Goal: Task Accomplishment & Management: Manage account settings

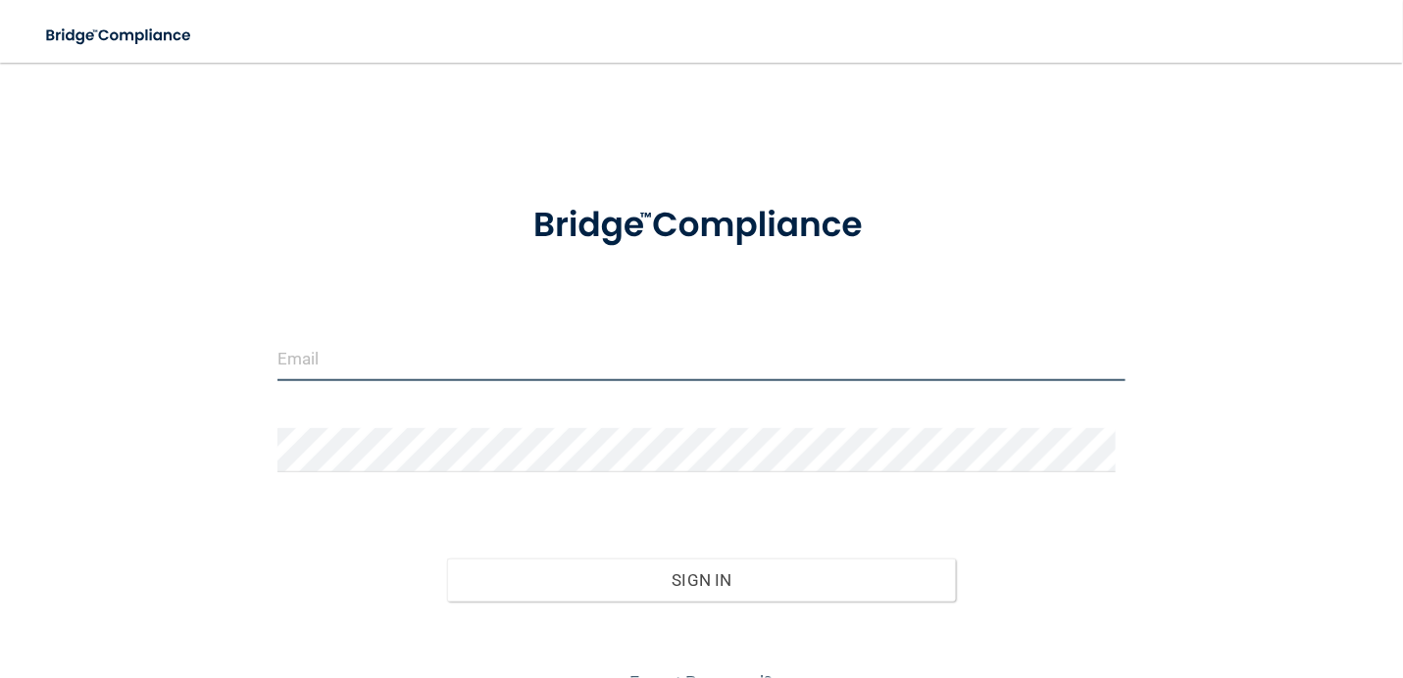
click at [384, 351] on input "email" at bounding box center [701, 359] width 848 height 44
type input "[EMAIL_ADDRESS][DOMAIN_NAME]"
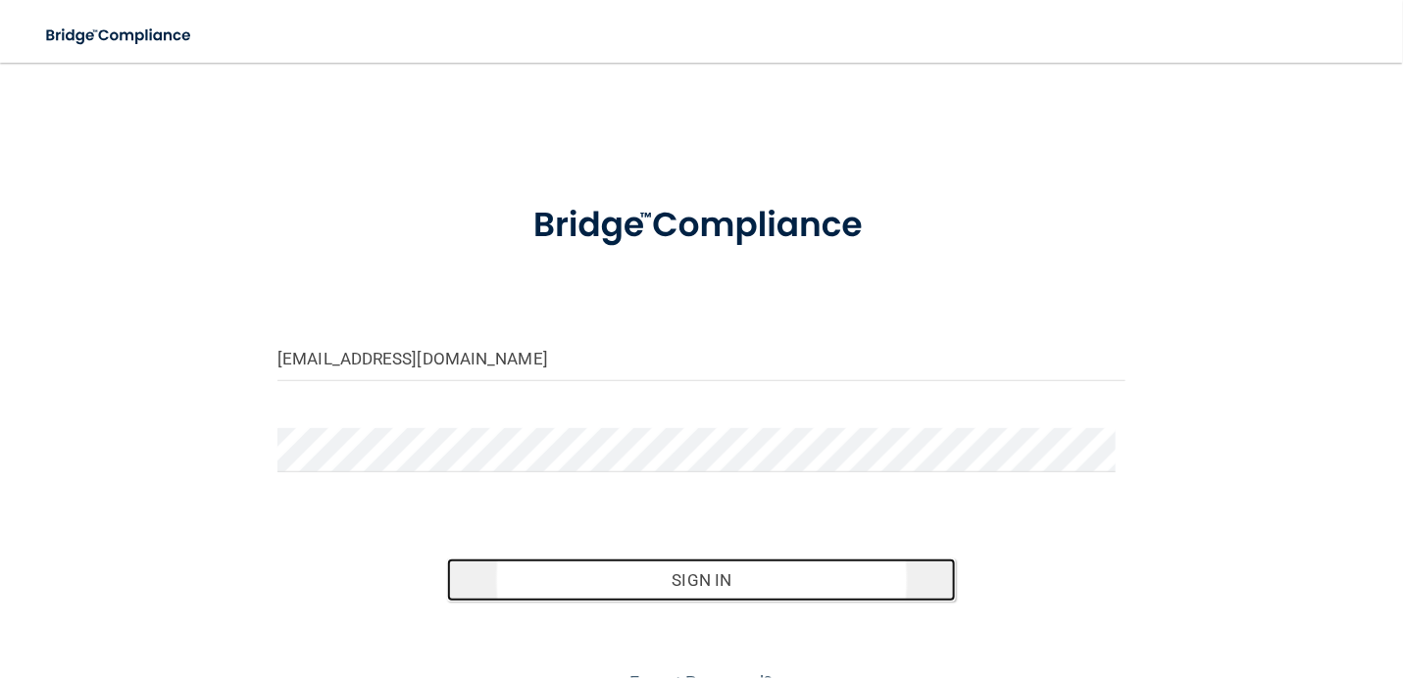
click at [733, 585] on button "Sign In" at bounding box center [701, 580] width 509 height 43
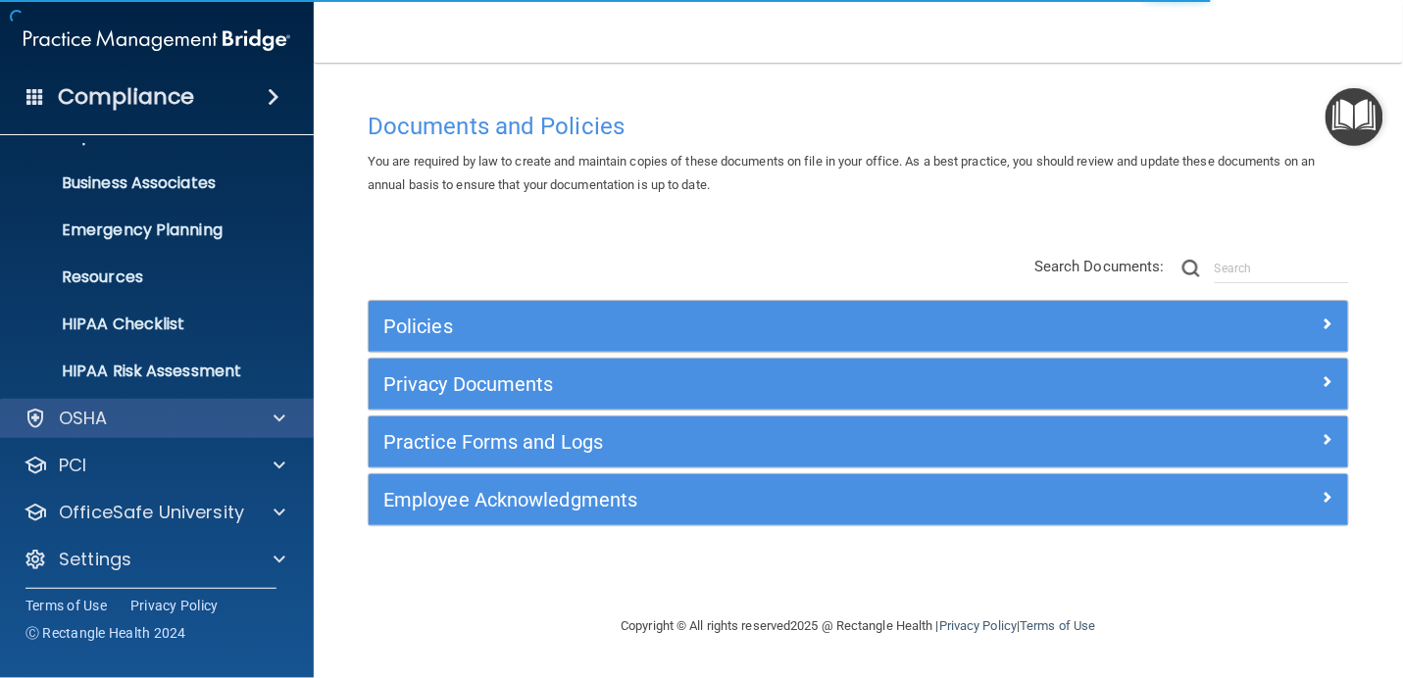
scroll to position [133, 0]
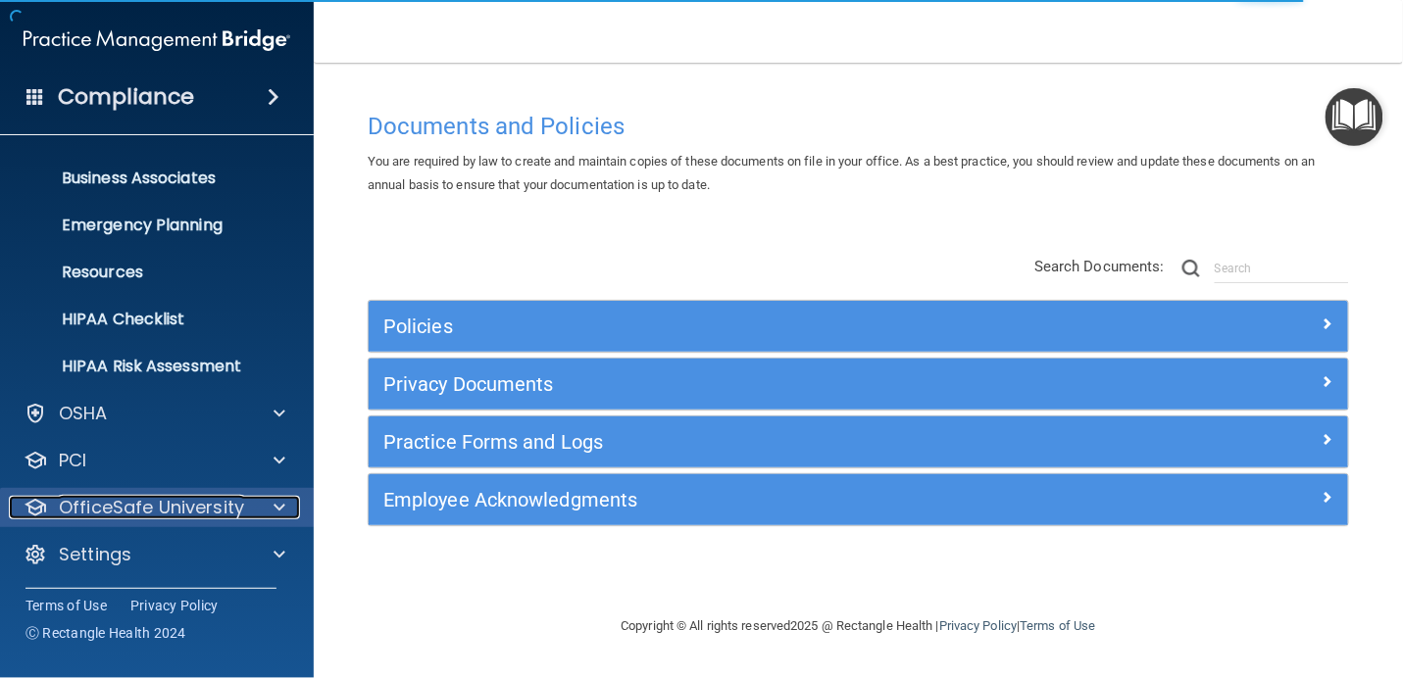
click at [282, 510] on span at bounding box center [280, 508] width 12 height 24
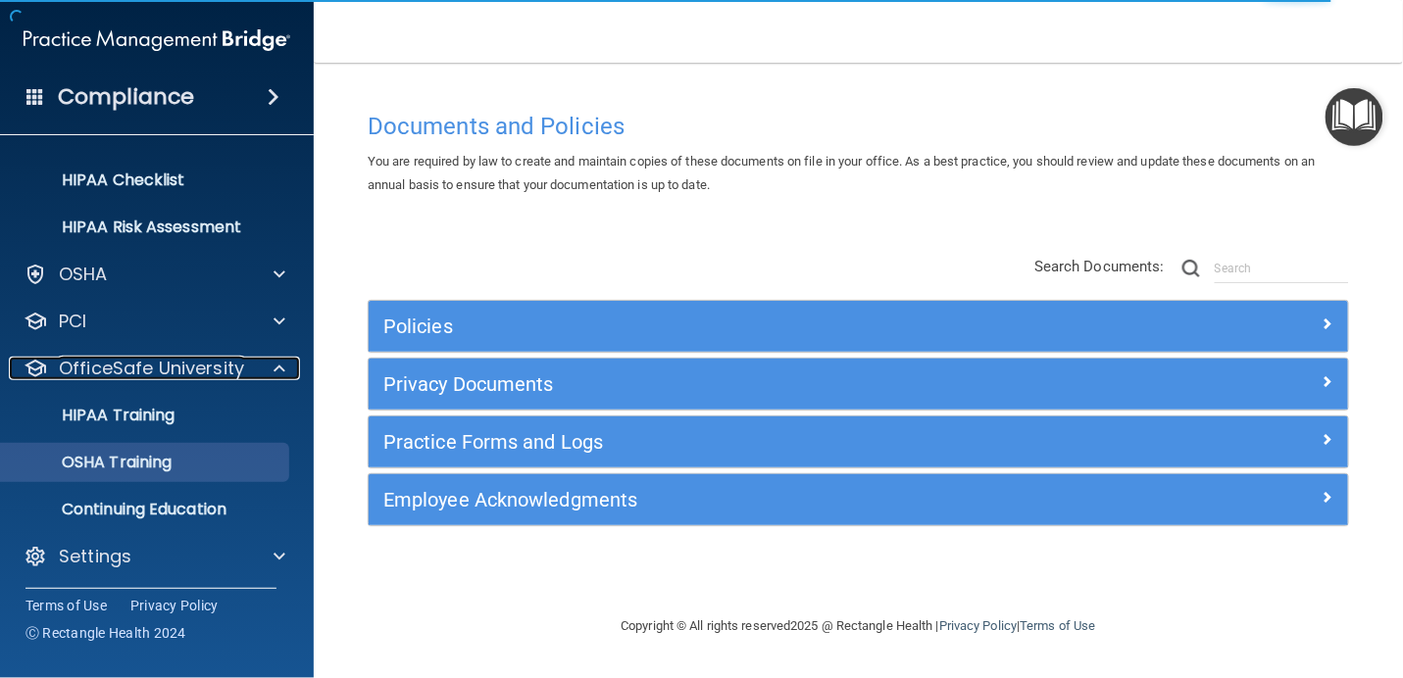
scroll to position [275, 0]
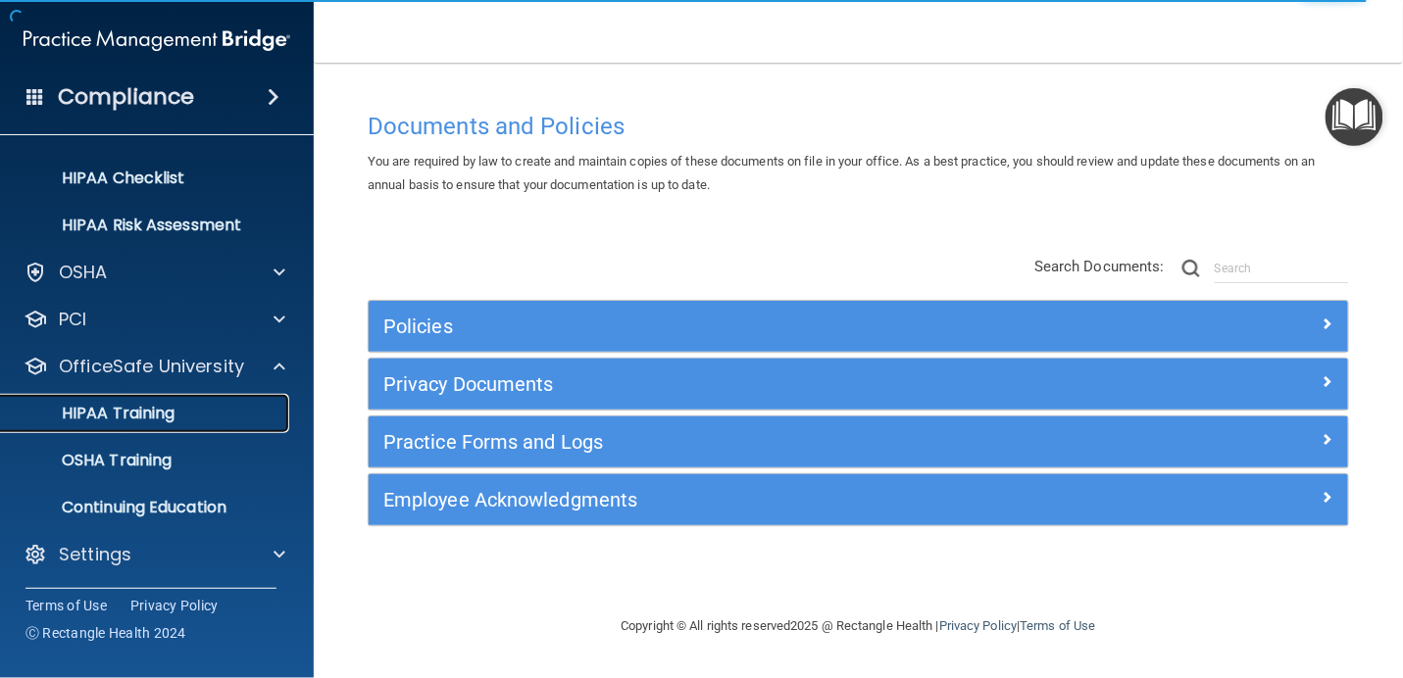
click at [175, 412] on p "HIPAA Training" at bounding box center [94, 414] width 162 height 20
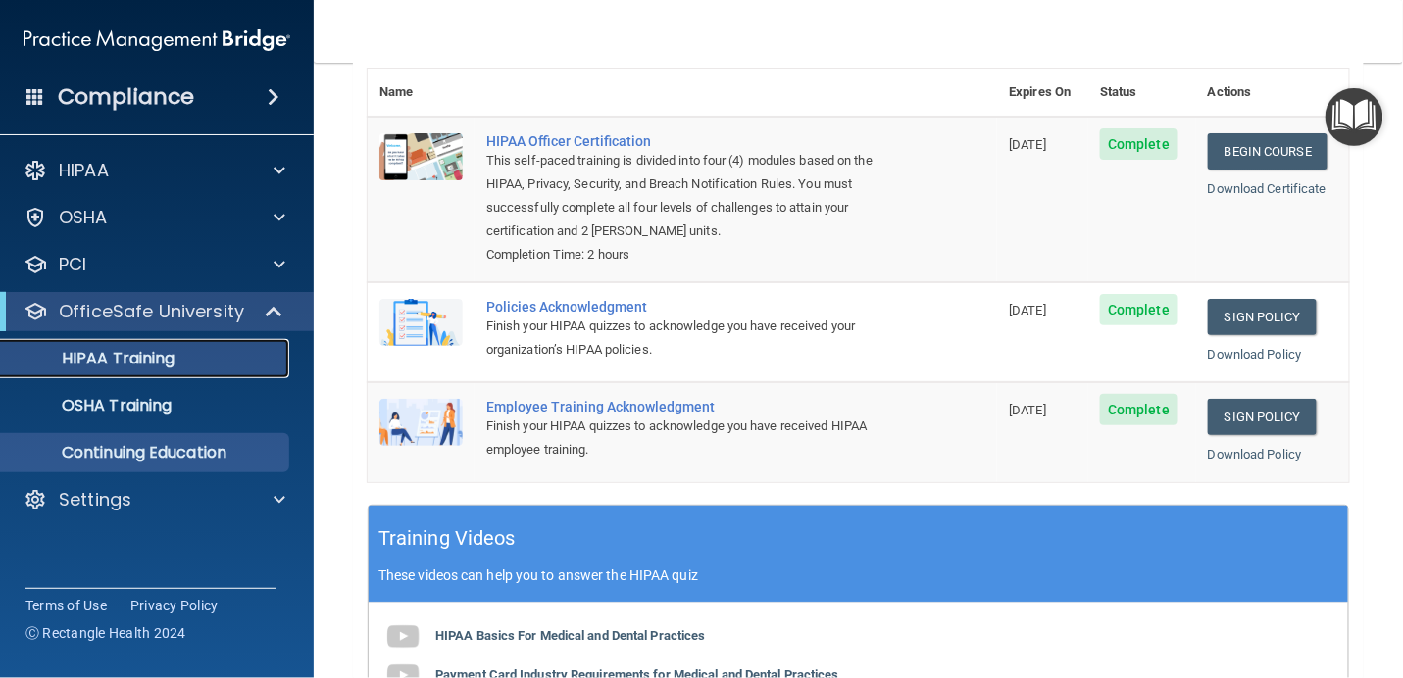
scroll to position [196, 0]
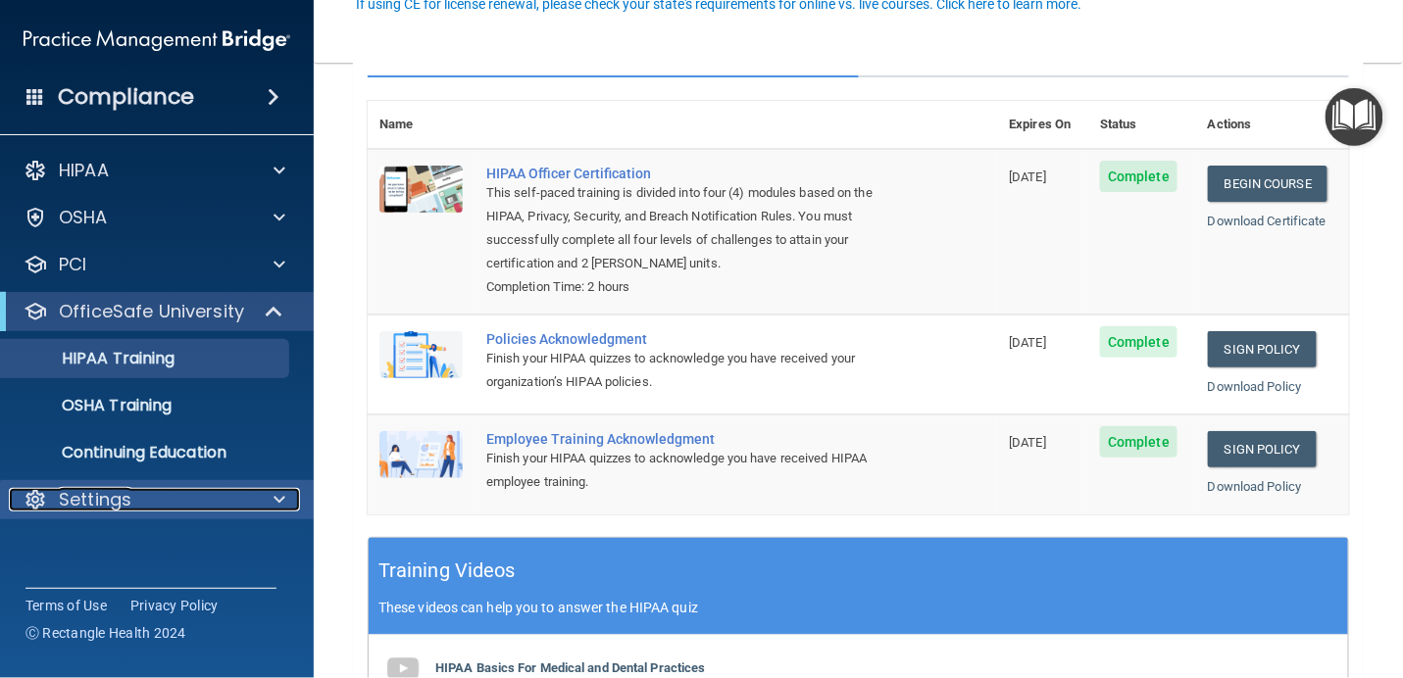
click at [287, 498] on div at bounding box center [276, 500] width 49 height 24
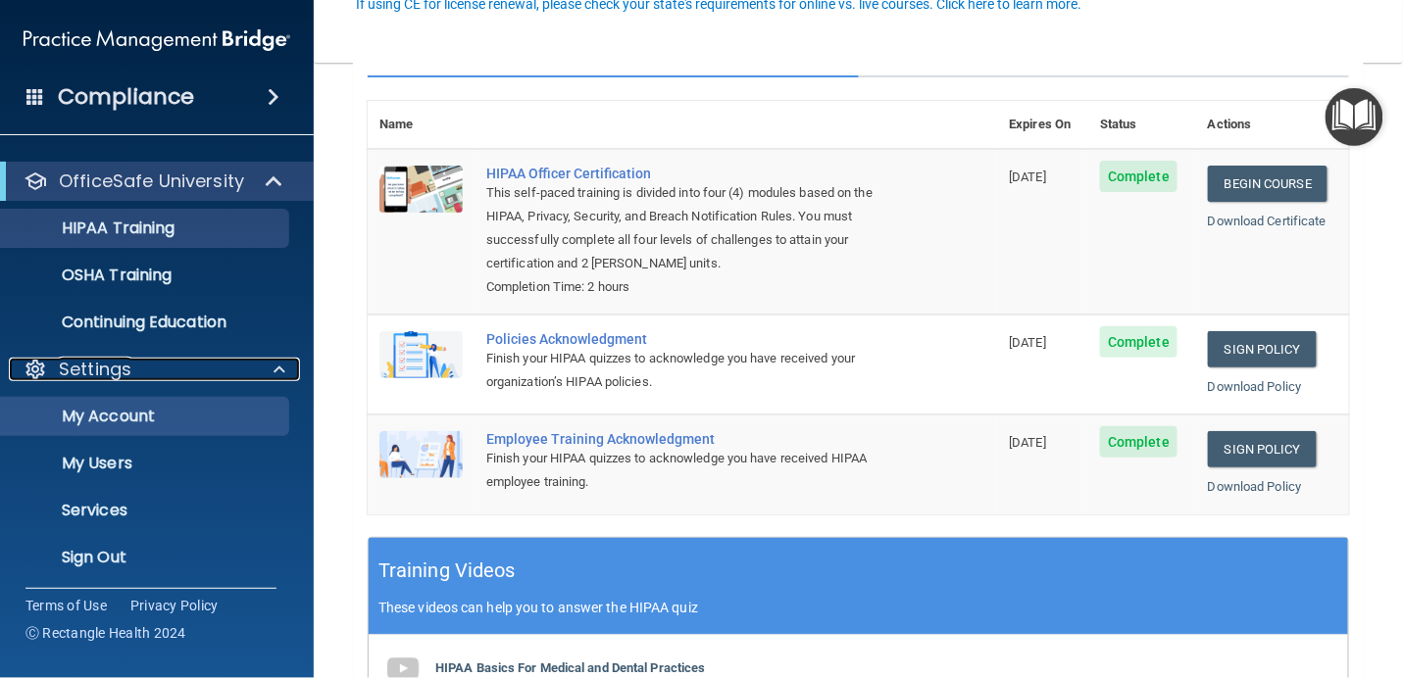
scroll to position [133, 0]
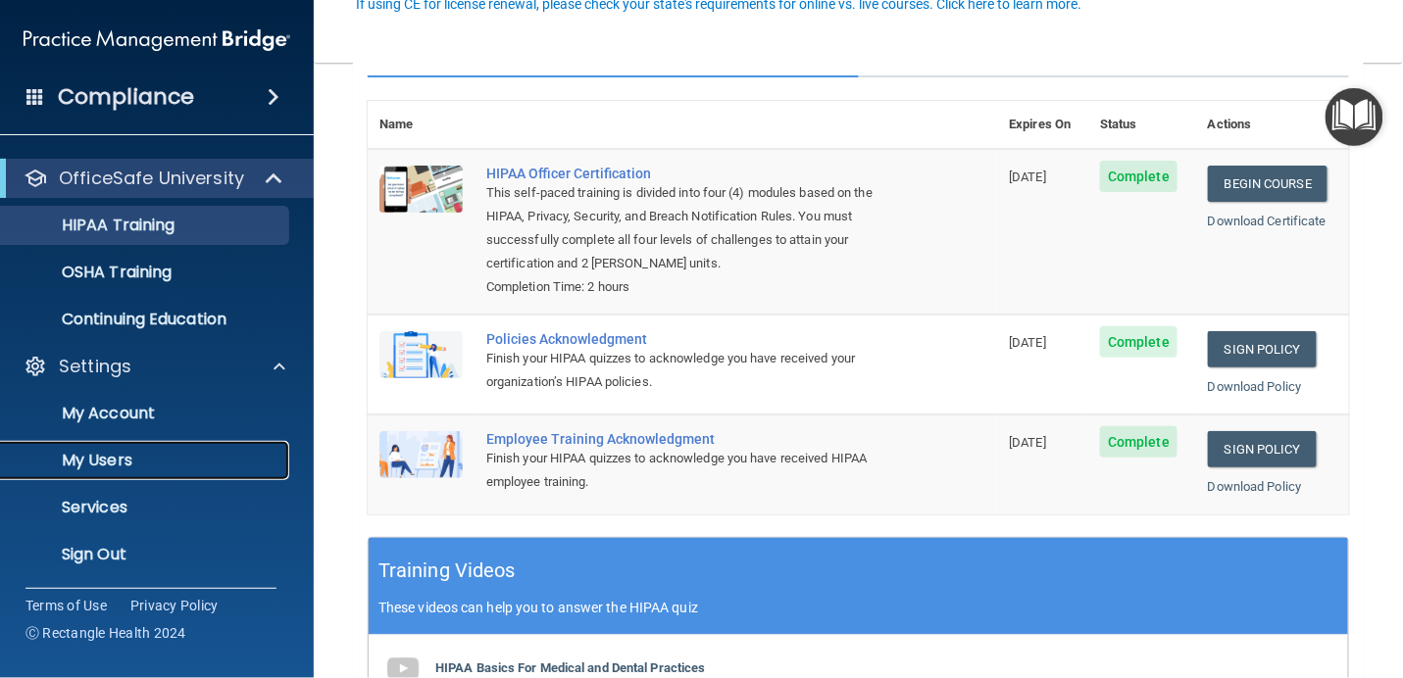
click at [121, 454] on p "My Users" at bounding box center [147, 461] width 268 height 20
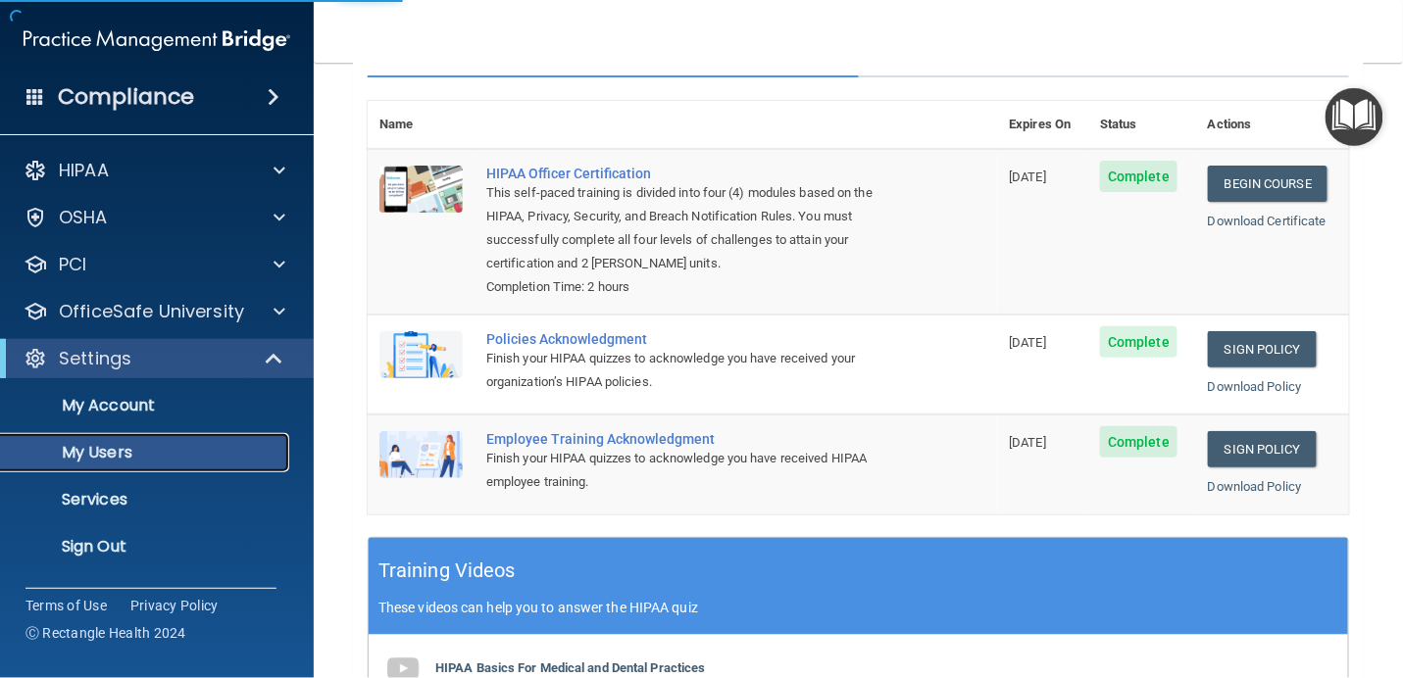
select select "20"
